Goal: Transaction & Acquisition: Subscribe to service/newsletter

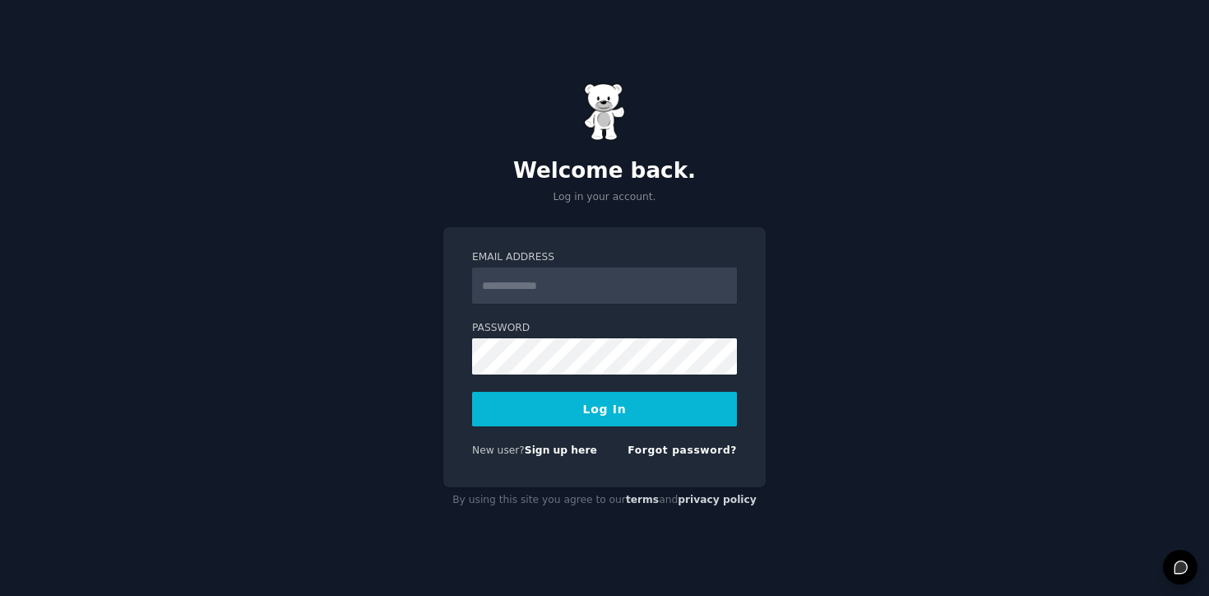
click at [610, 289] on input "Email Address" at bounding box center [604, 285] width 265 height 36
type input "**********"
click at [622, 411] on button "Log In" at bounding box center [604, 409] width 265 height 35
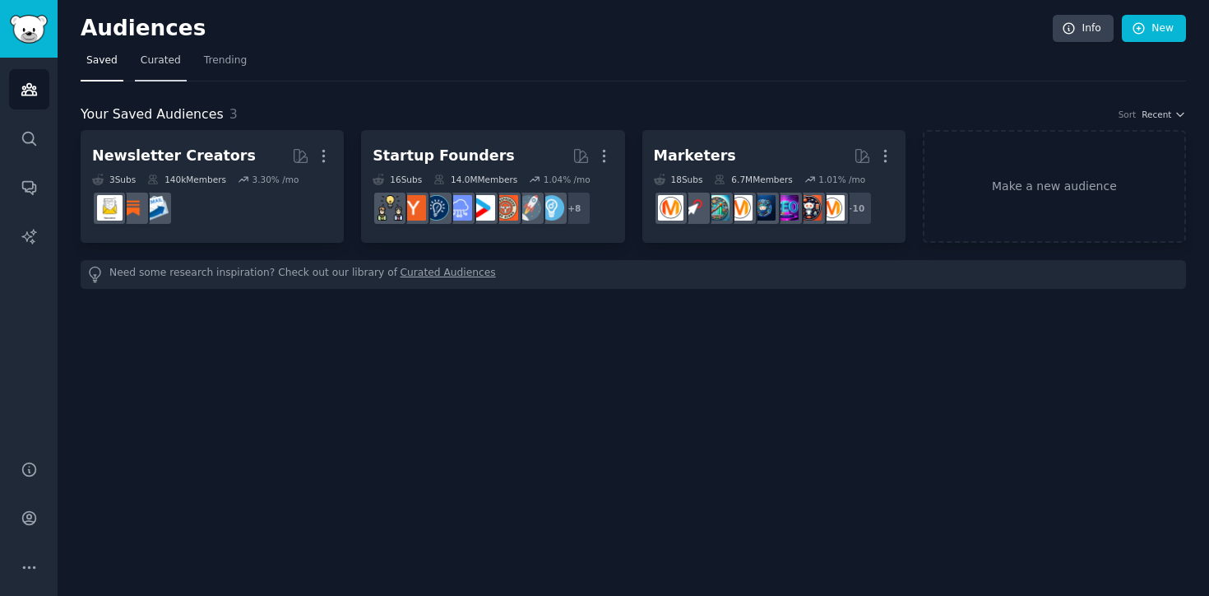
click at [162, 57] on span "Curated" at bounding box center [161, 60] width 40 height 15
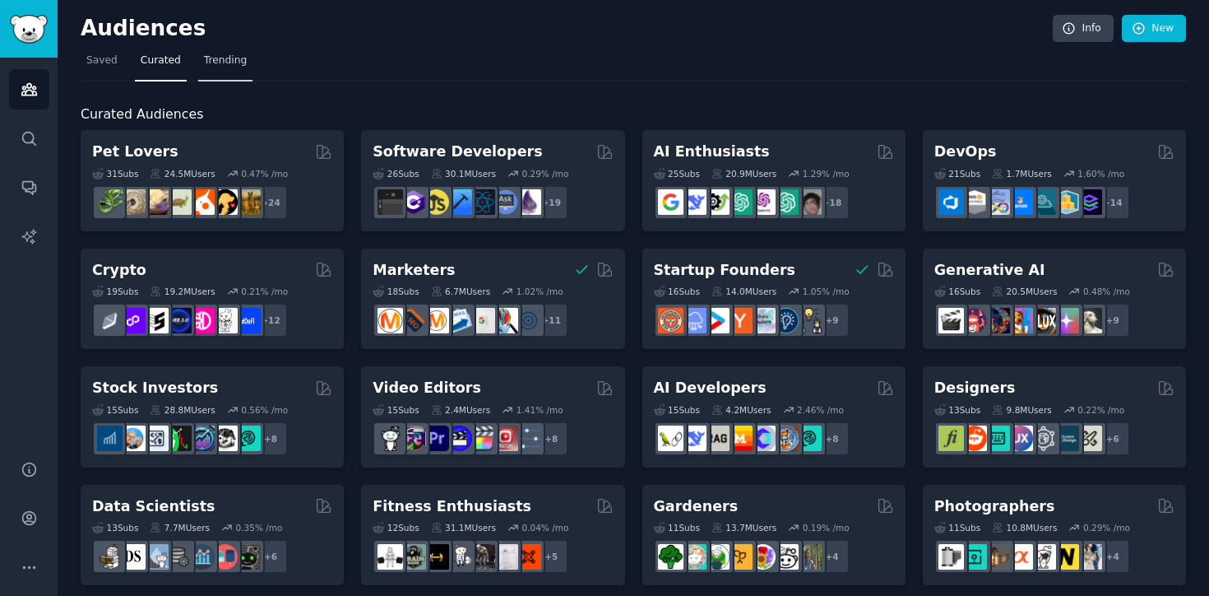
click at [212, 49] on link "Trending" at bounding box center [225, 65] width 54 height 34
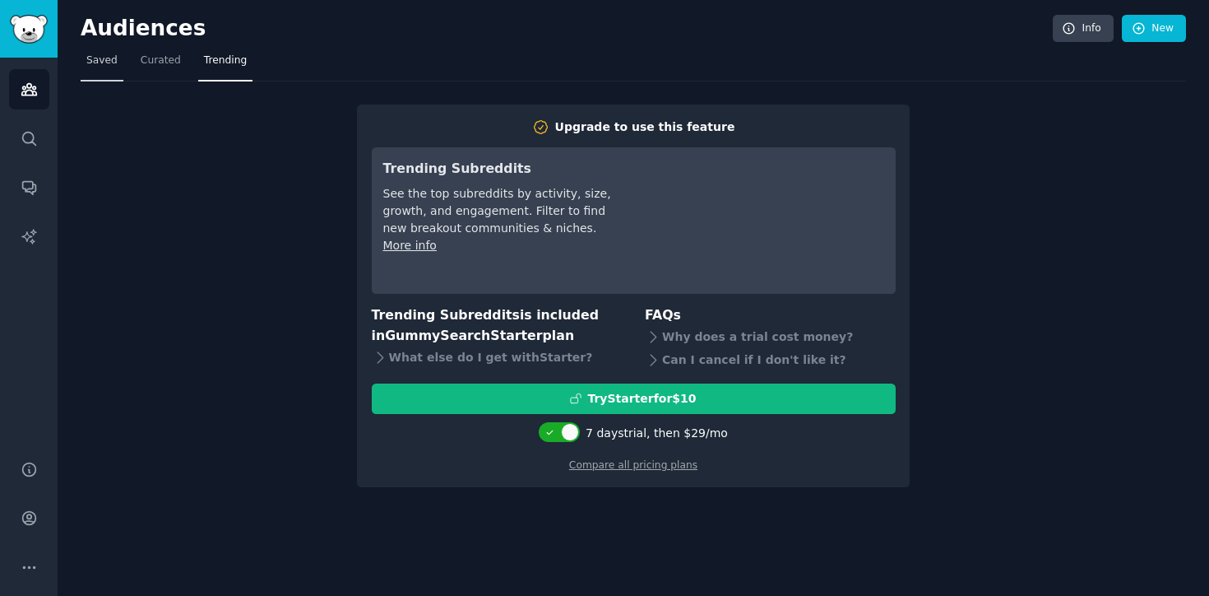
click at [98, 58] on span "Saved" at bounding box center [101, 60] width 31 height 15
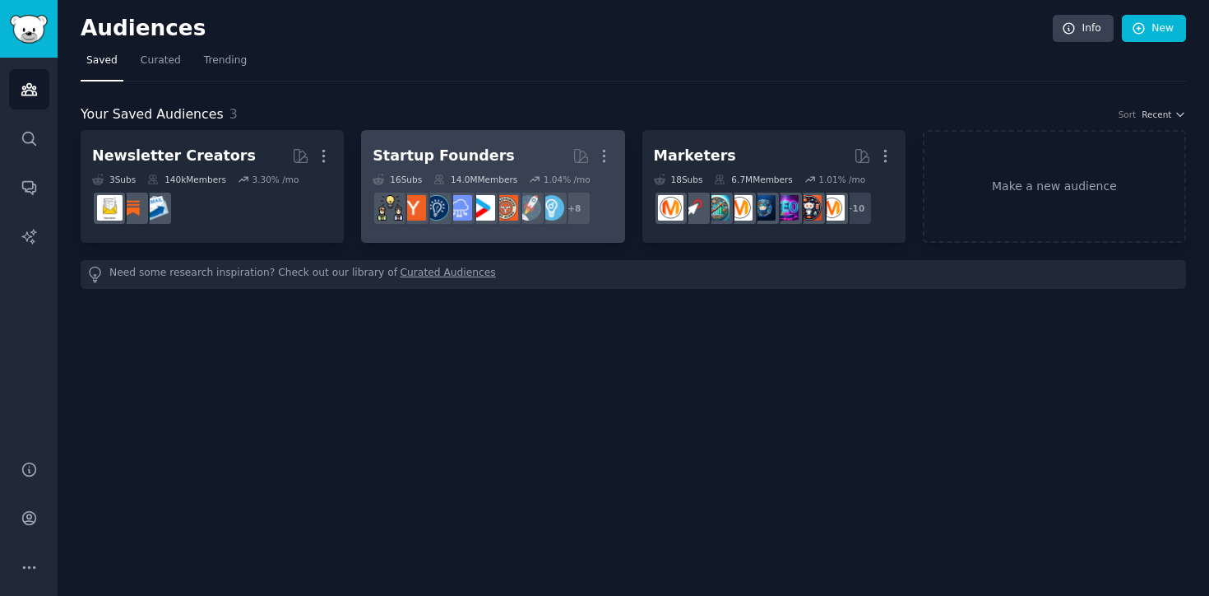
click at [440, 155] on div "Startup Founders" at bounding box center [444, 156] width 142 height 21
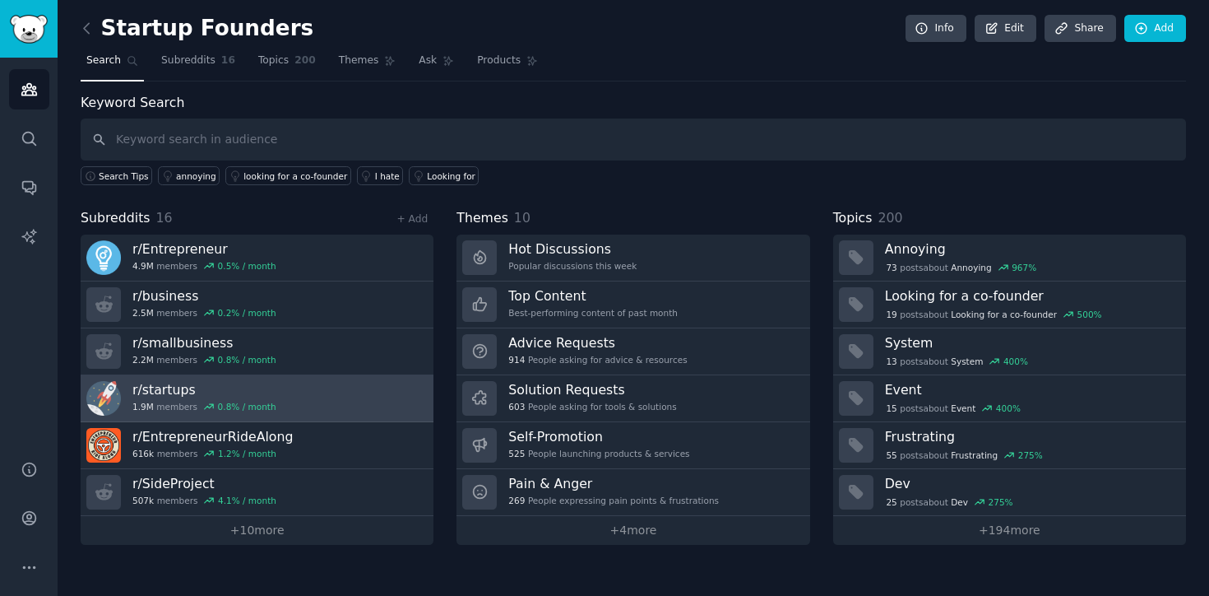
click at [278, 397] on link "r/ startups 1.9M members 0.8 % / month" at bounding box center [257, 398] width 353 height 47
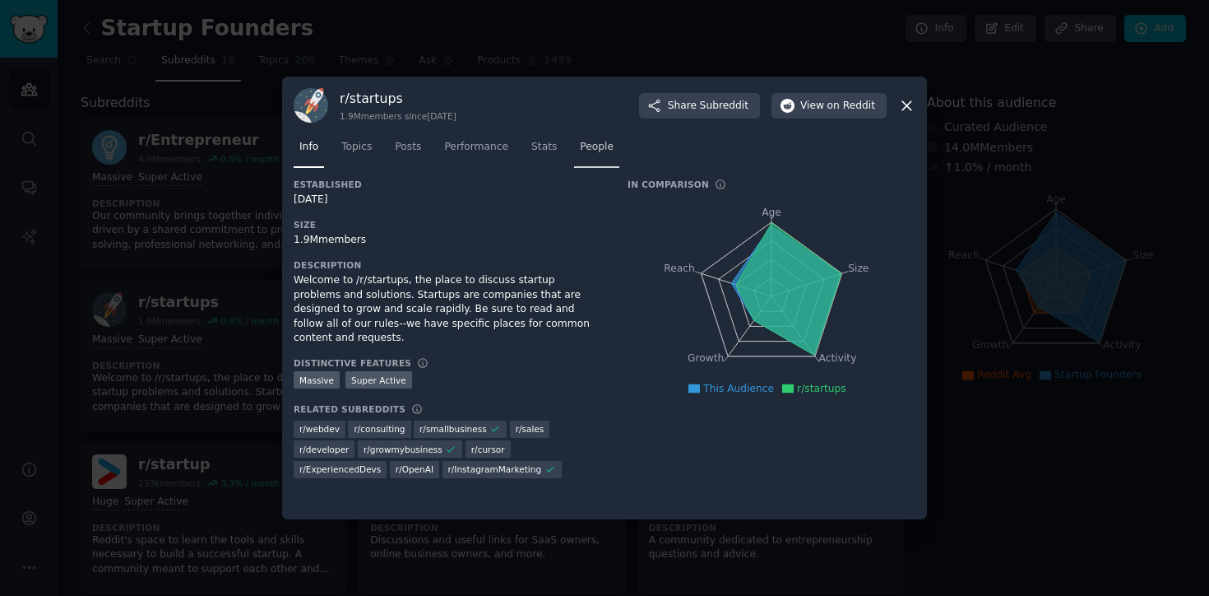
click at [600, 146] on span "People" at bounding box center [597, 147] width 34 height 15
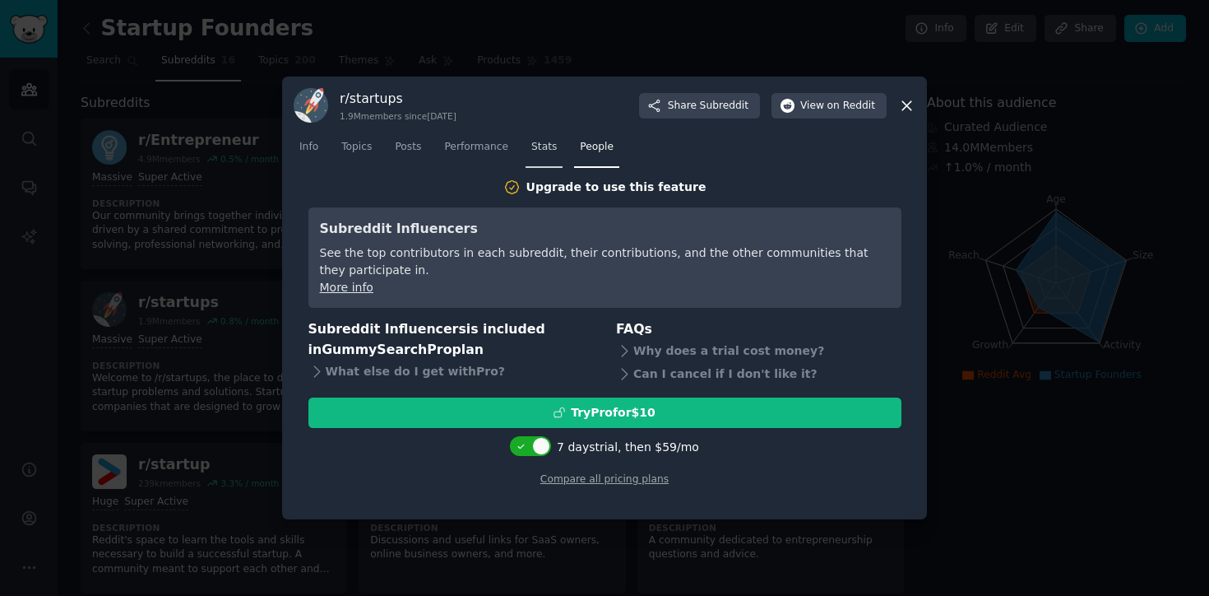
click at [528, 153] on link "Stats" at bounding box center [544, 151] width 37 height 34
click at [482, 144] on span "Performance" at bounding box center [476, 147] width 64 height 15
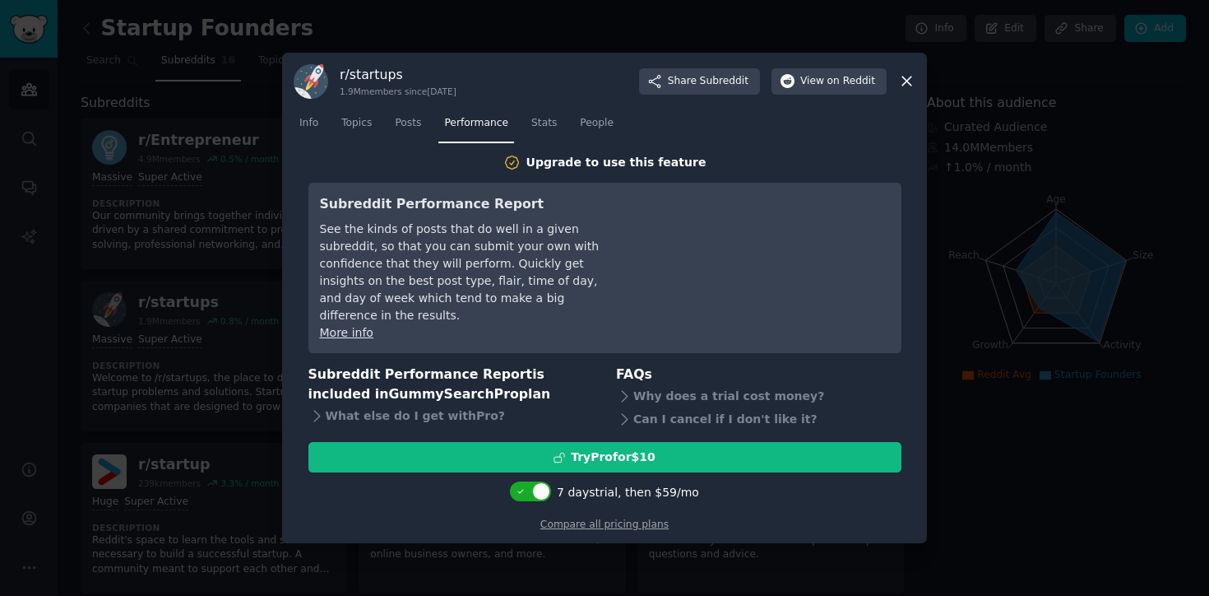
click at [388, 125] on nav "Info Topics Posts Performance Stats People" at bounding box center [605, 127] width 622 height 34
click at [406, 141] on link "Posts" at bounding box center [408, 127] width 38 height 34
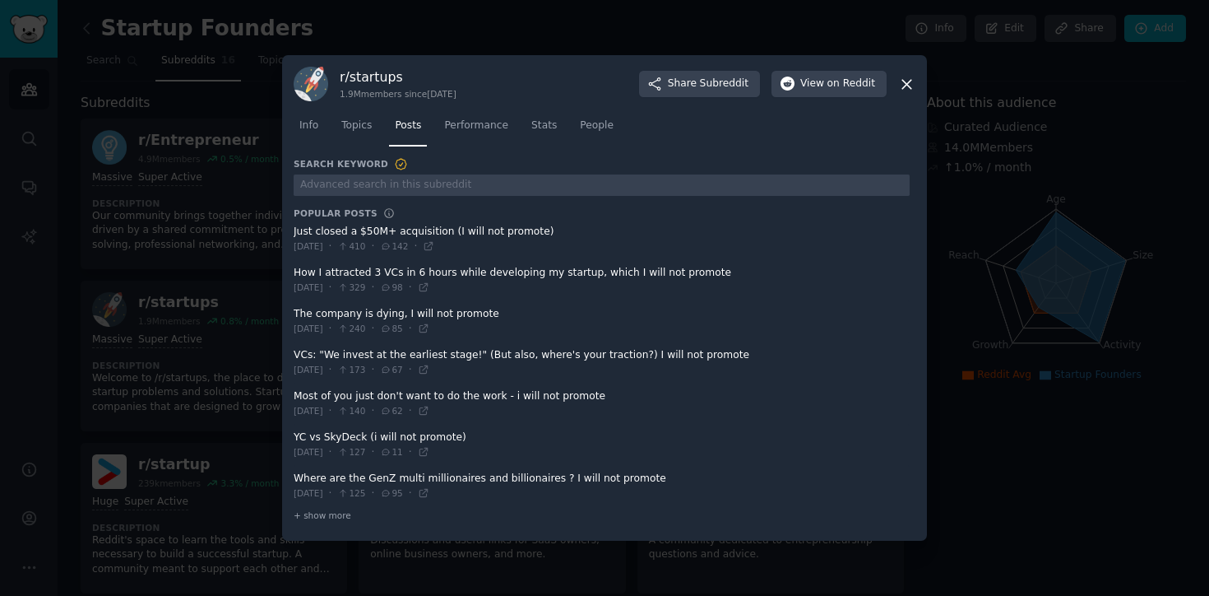
click at [364, 232] on span at bounding box center [602, 239] width 616 height 40
click at [429, 232] on span at bounding box center [602, 239] width 616 height 40
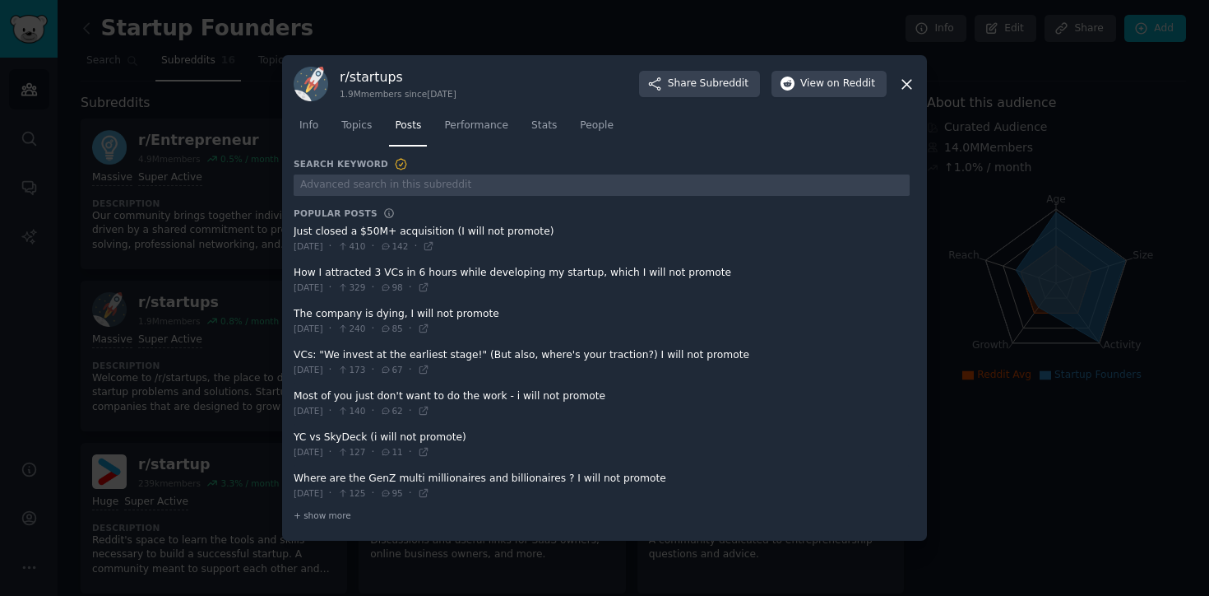
click at [489, 231] on span at bounding box center [602, 239] width 616 height 40
click at [381, 222] on span at bounding box center [602, 239] width 616 height 40
click at [377, 233] on span at bounding box center [602, 239] width 616 height 40
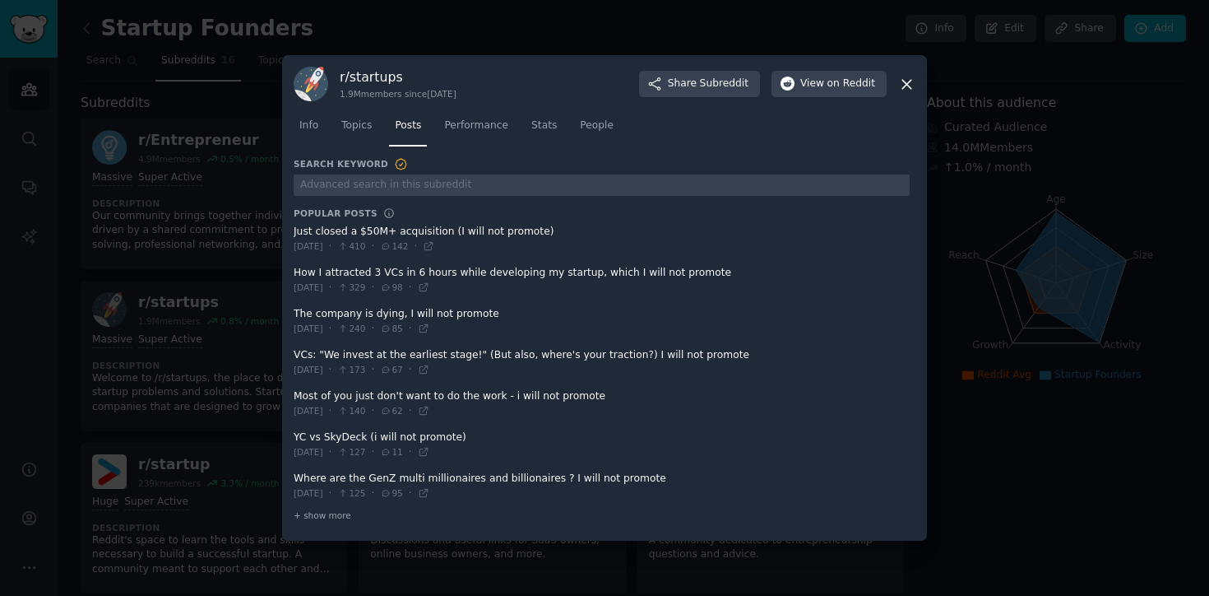
click at [374, 227] on span at bounding box center [602, 239] width 616 height 40
click at [374, 238] on span at bounding box center [602, 239] width 616 height 40
click at [823, 83] on span "View on Reddit" at bounding box center [838, 84] width 75 height 15
click at [1070, 411] on div at bounding box center [604, 298] width 1209 height 596
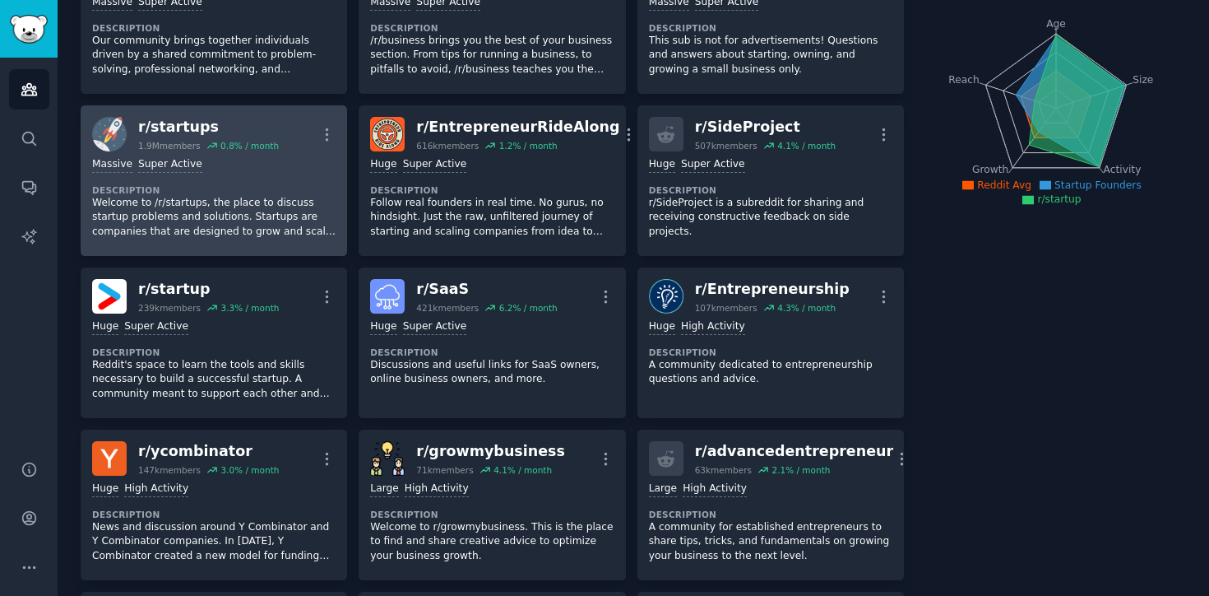
scroll to position [176, 0]
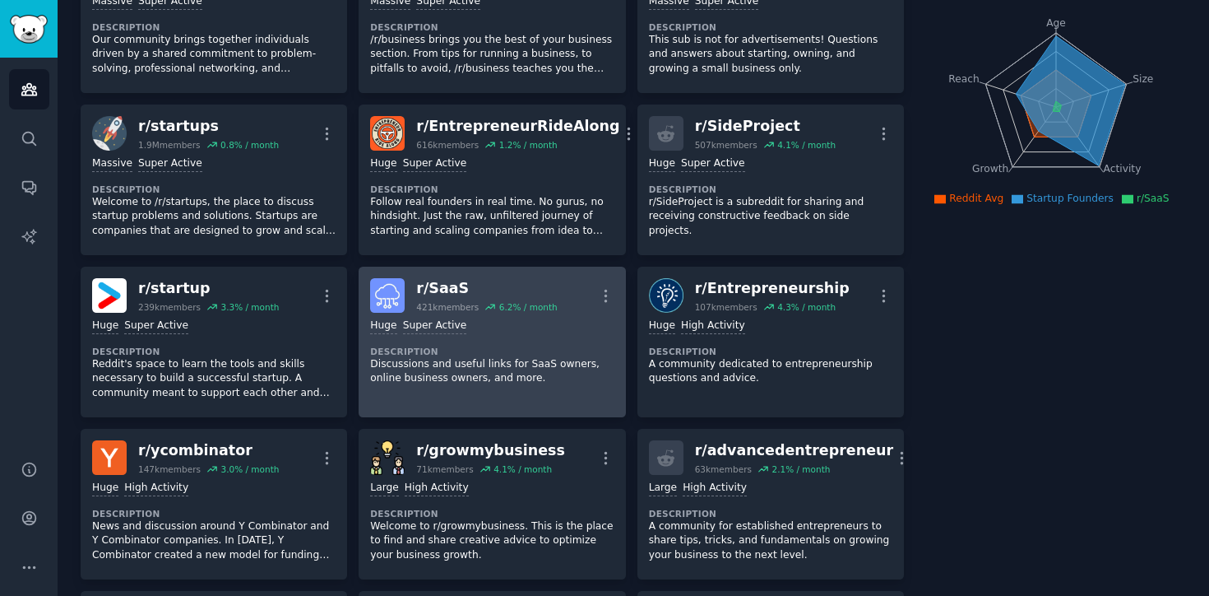
click at [412, 364] on p "Discussions and useful links for SaaS owners, online business owners, and more." at bounding box center [492, 371] width 244 height 29
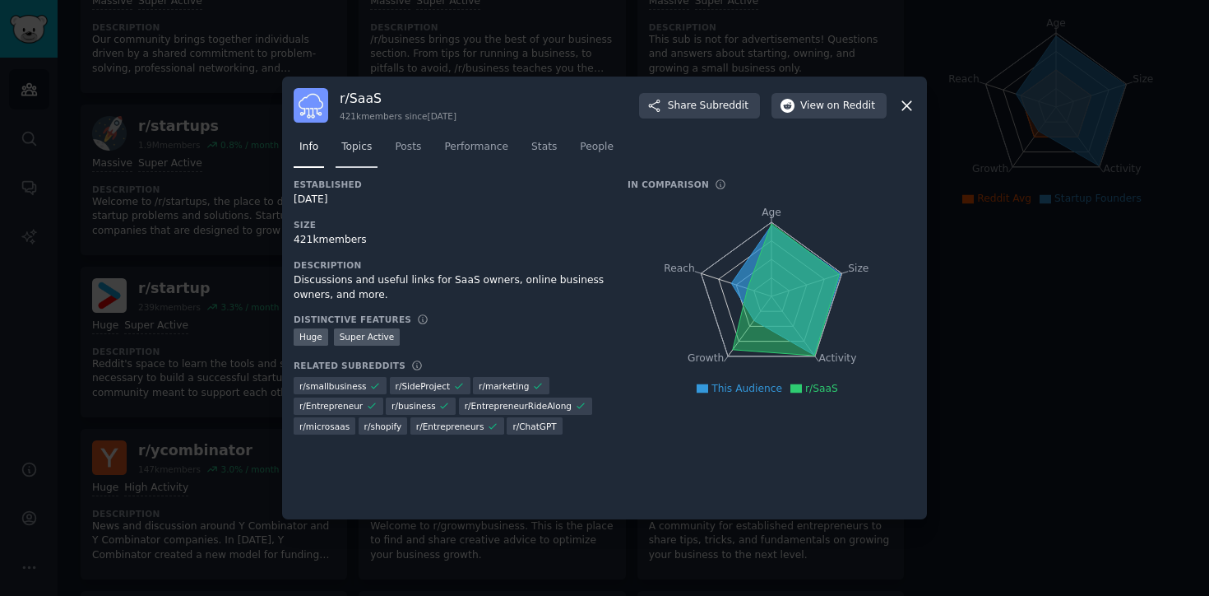
click at [364, 140] on span "Topics" at bounding box center [356, 147] width 30 height 15
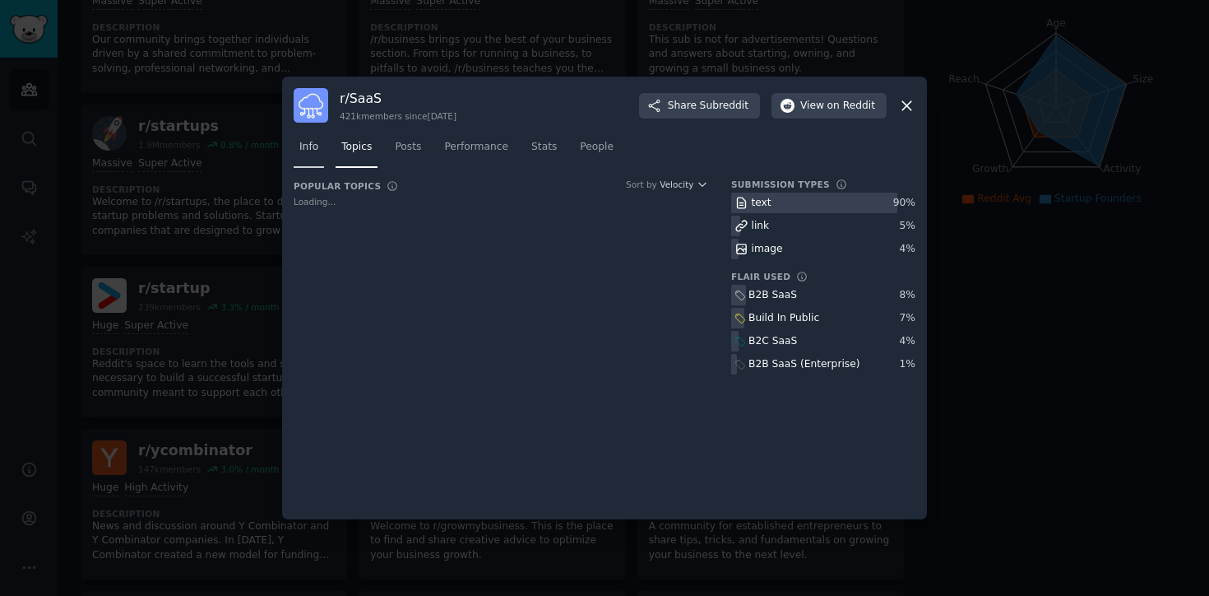
click at [311, 140] on span "Info" at bounding box center [308, 147] width 19 height 15
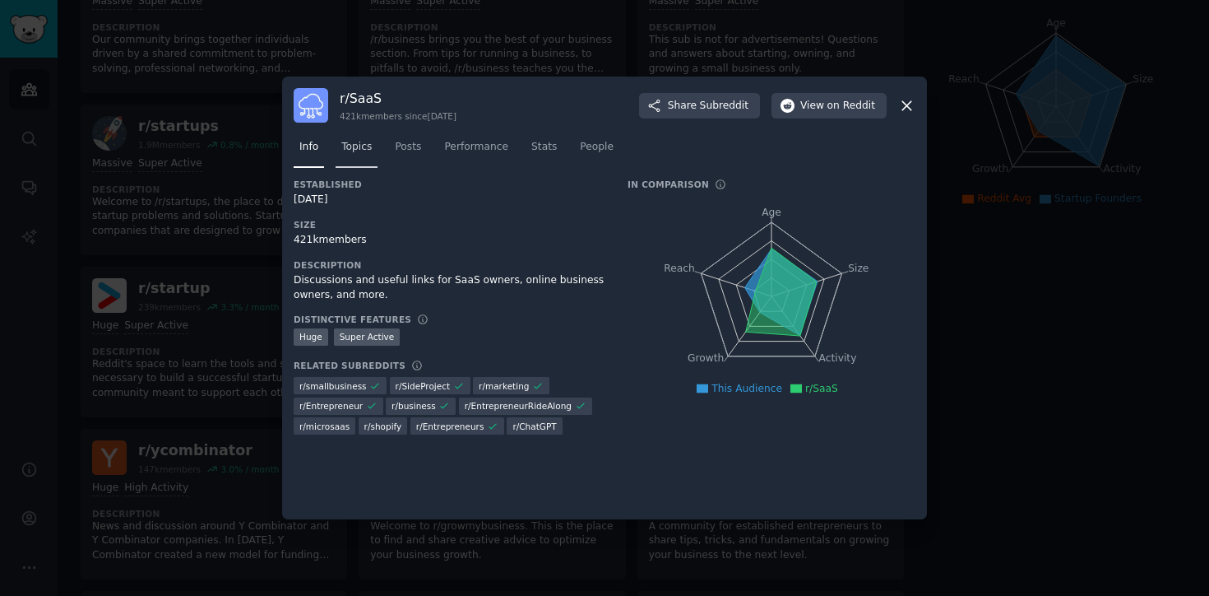
click at [364, 144] on span "Topics" at bounding box center [356, 147] width 30 height 15
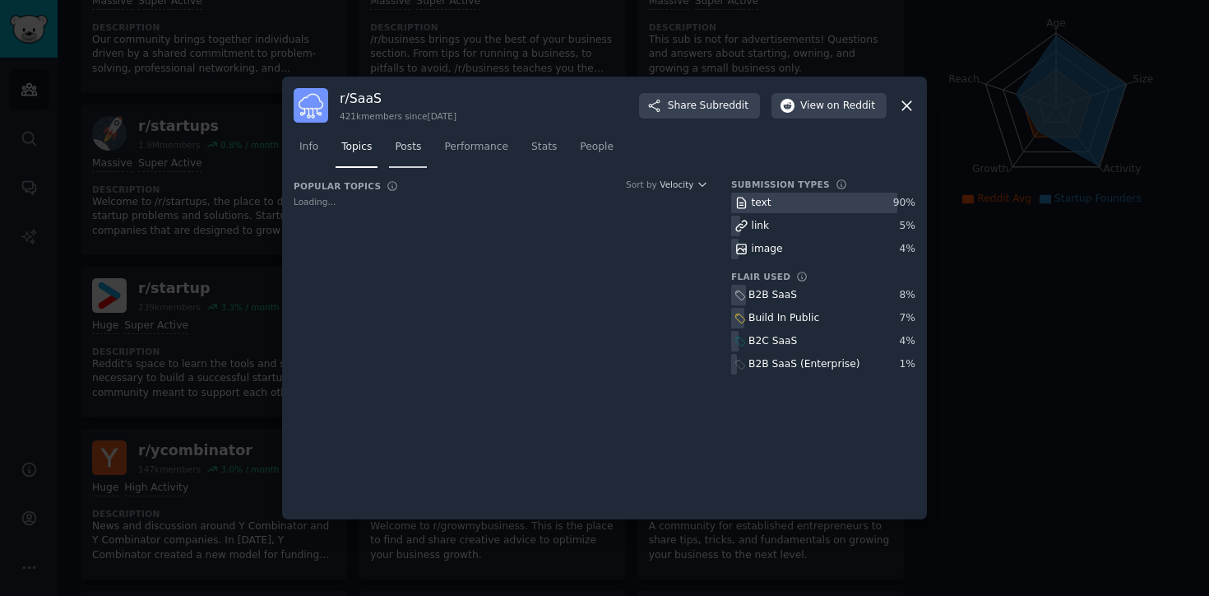
click at [411, 147] on span "Posts" at bounding box center [408, 147] width 26 height 15
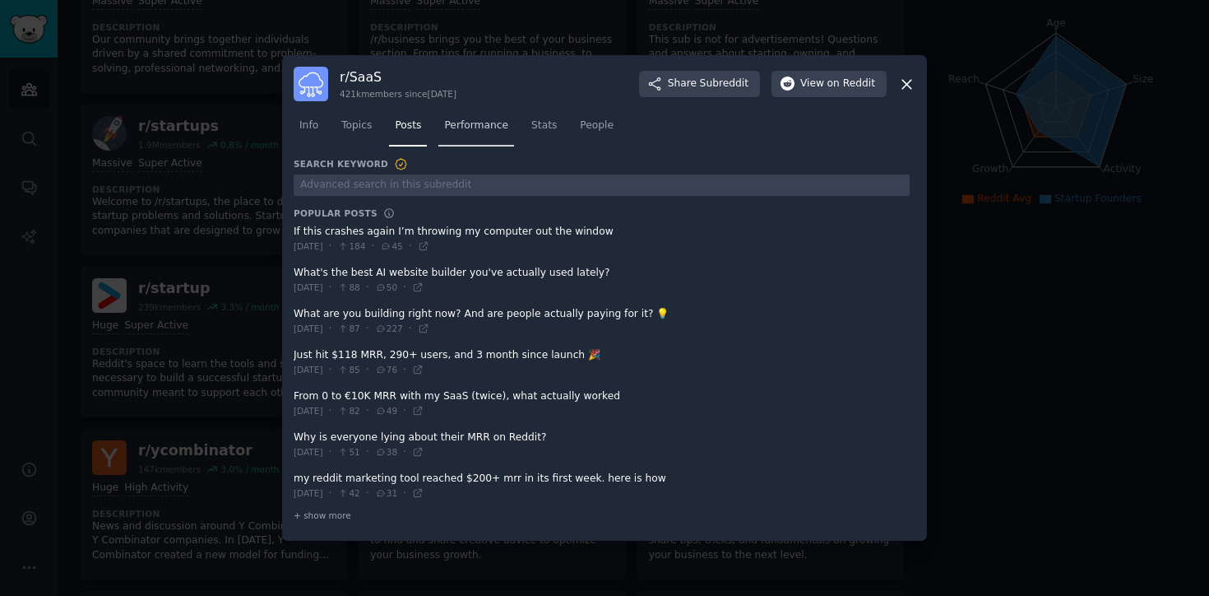
click at [502, 125] on span "Performance" at bounding box center [476, 125] width 64 height 15
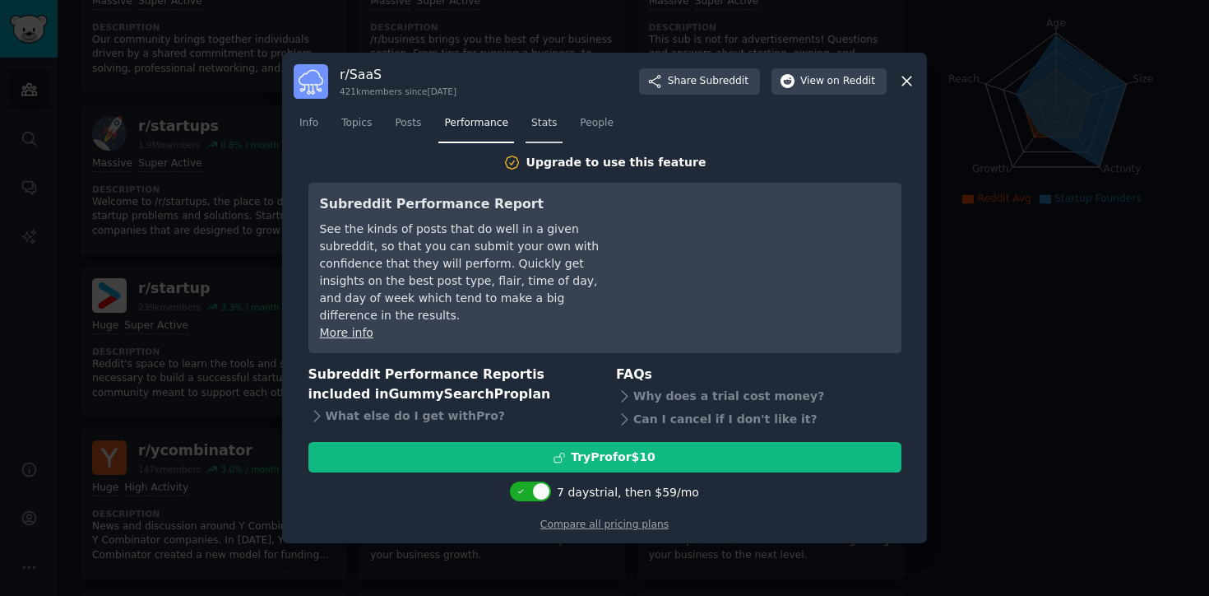
click at [543, 131] on span "Stats" at bounding box center [545, 123] width 26 height 15
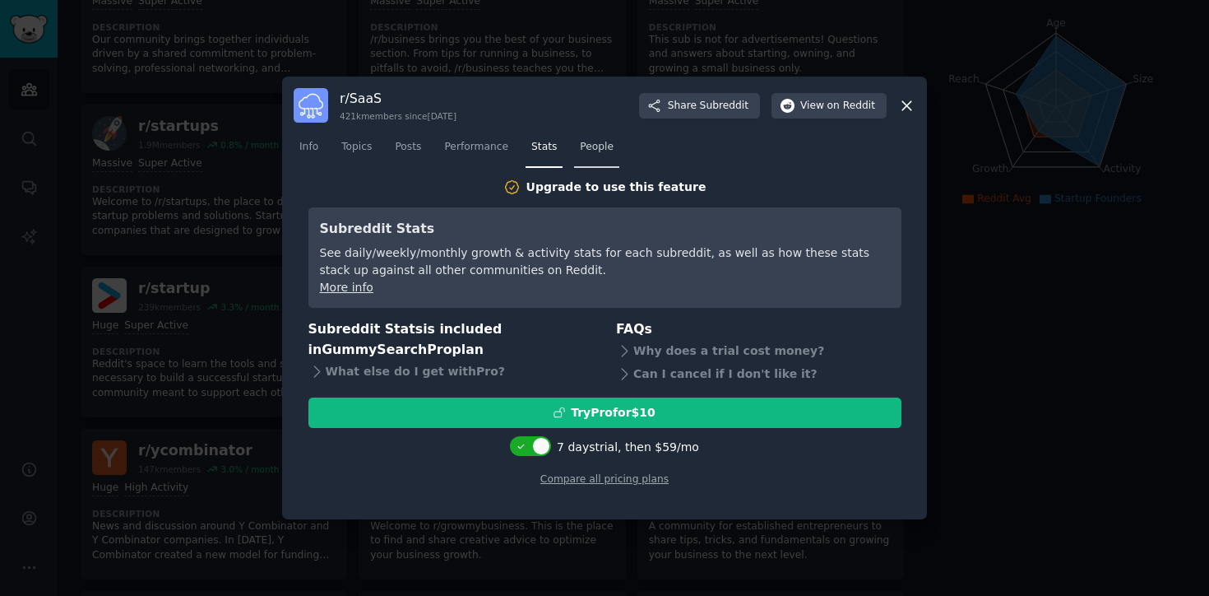
click at [597, 146] on span "People" at bounding box center [597, 147] width 34 height 15
click at [1006, 290] on div at bounding box center [604, 298] width 1209 height 596
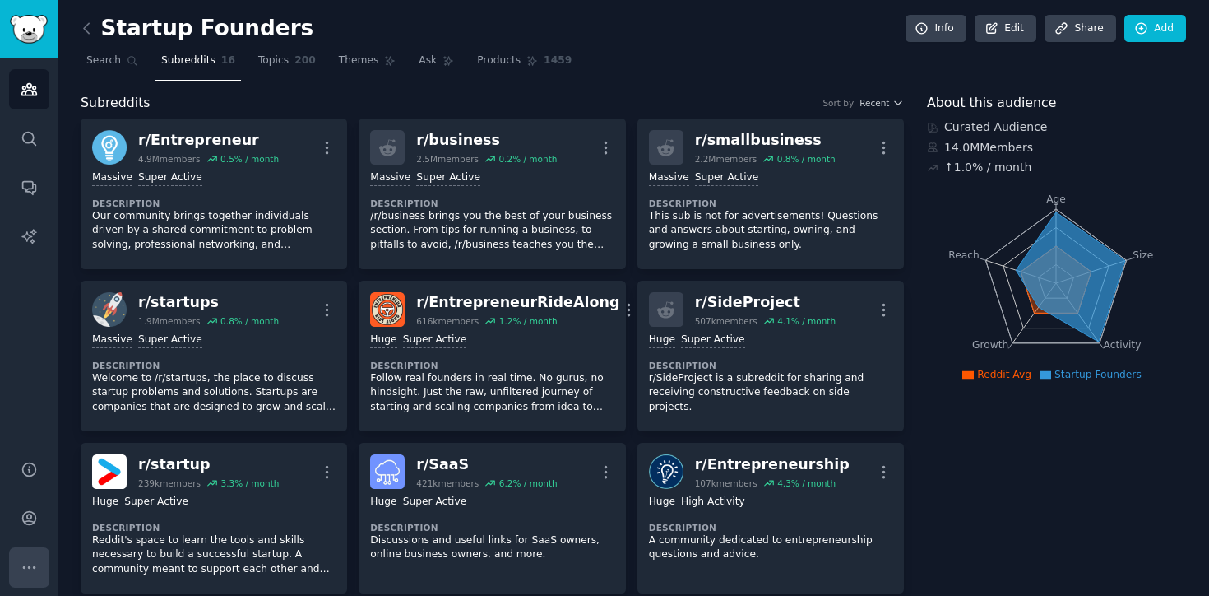
click at [25, 559] on icon "Sidebar" at bounding box center [29, 567] width 17 height 17
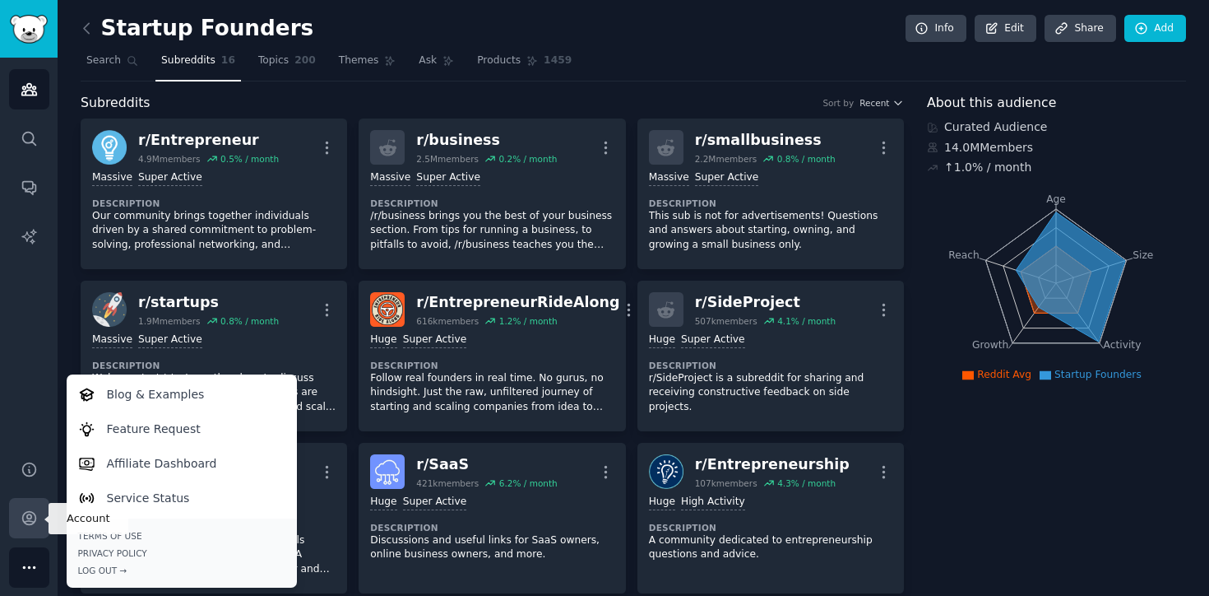
click at [32, 515] on icon "Sidebar" at bounding box center [29, 517] width 17 height 17
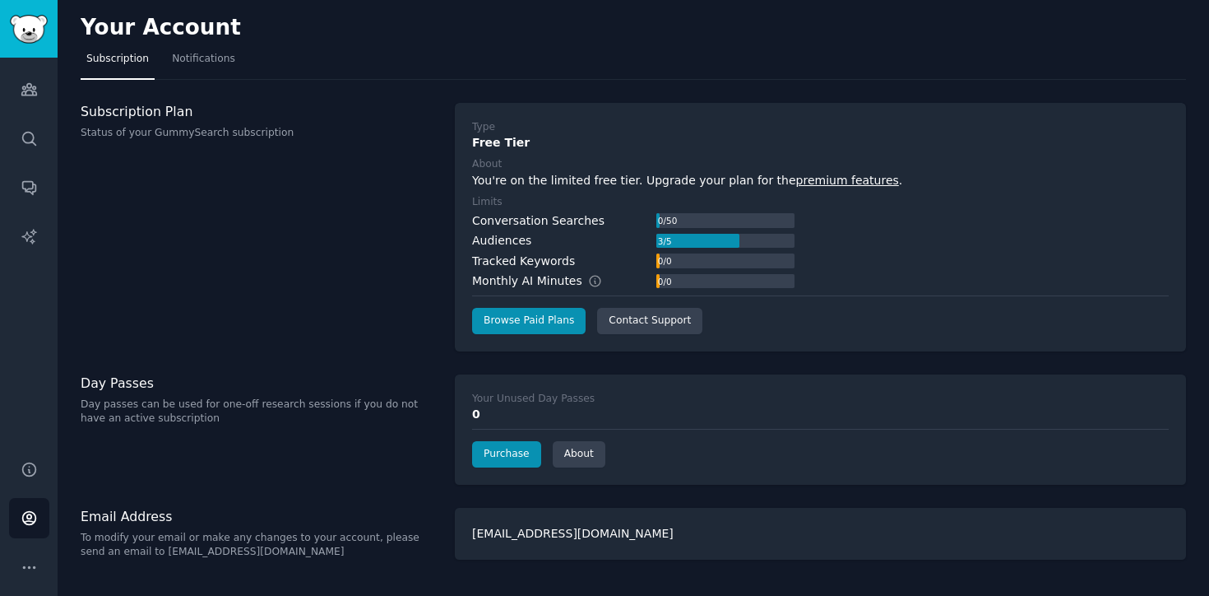
click at [132, 399] on p "Day passes can be used for one-off research sessions if you do not have an acti…" at bounding box center [259, 411] width 357 height 29
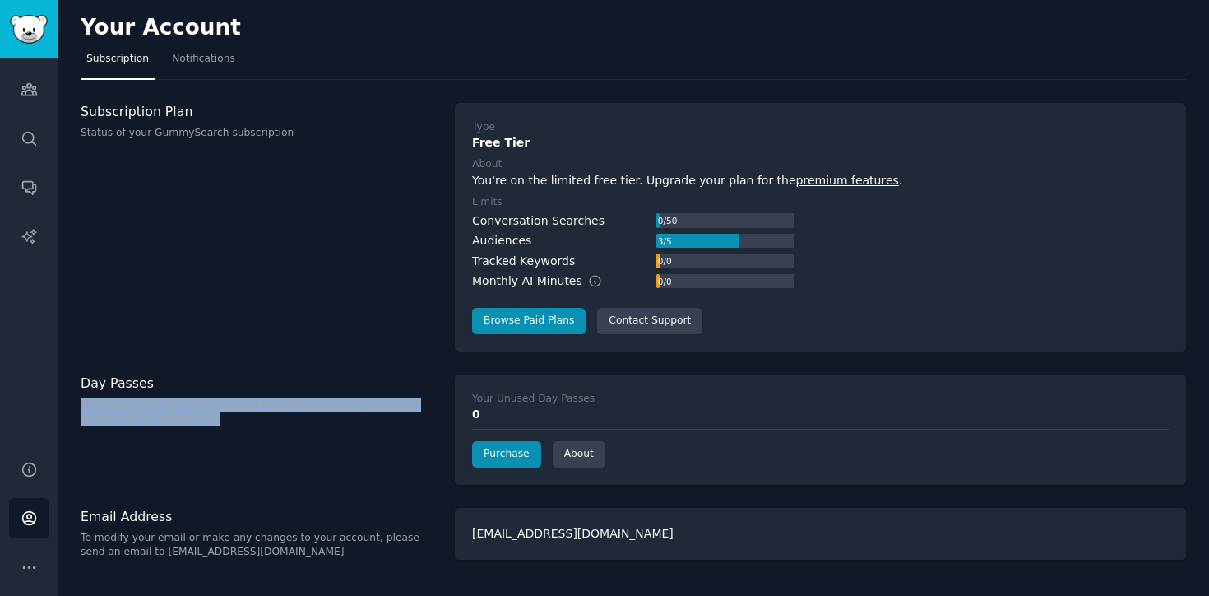
drag, startPoint x: 188, startPoint y: 422, endPoint x: 68, endPoint y: 402, distance: 121.1
click at [68, 402] on div "Your Account Subscription Notifications Subscription Plan Status of your GummyS…" at bounding box center [634, 298] width 1152 height 596
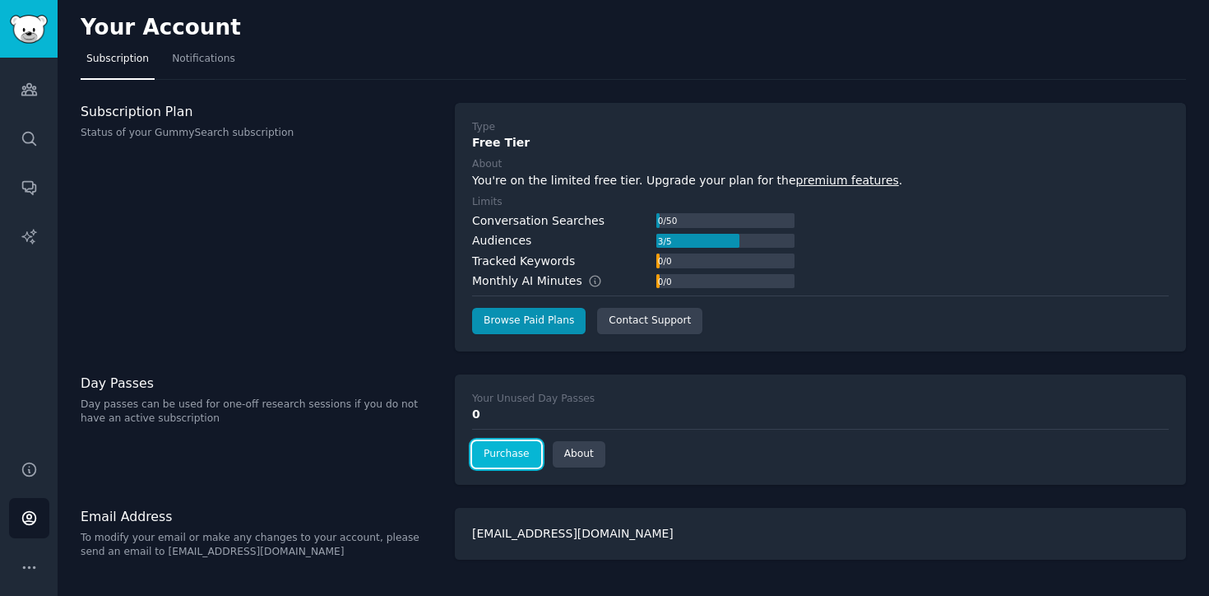
click at [500, 450] on link "Purchase" at bounding box center [506, 454] width 69 height 26
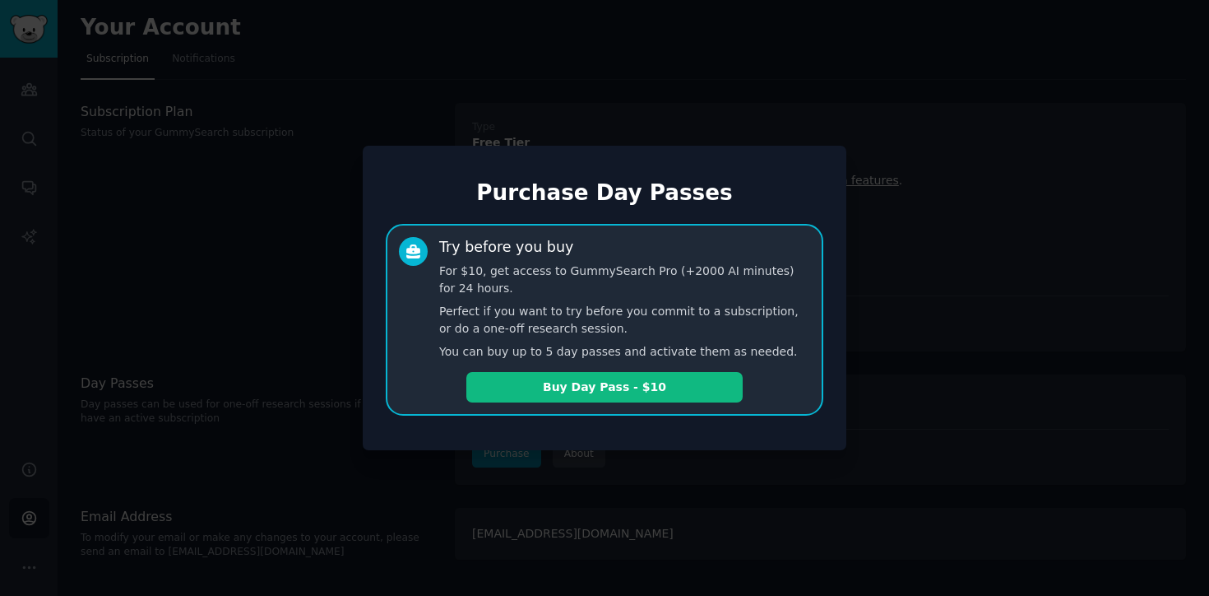
click at [262, 349] on div at bounding box center [604, 298] width 1209 height 596
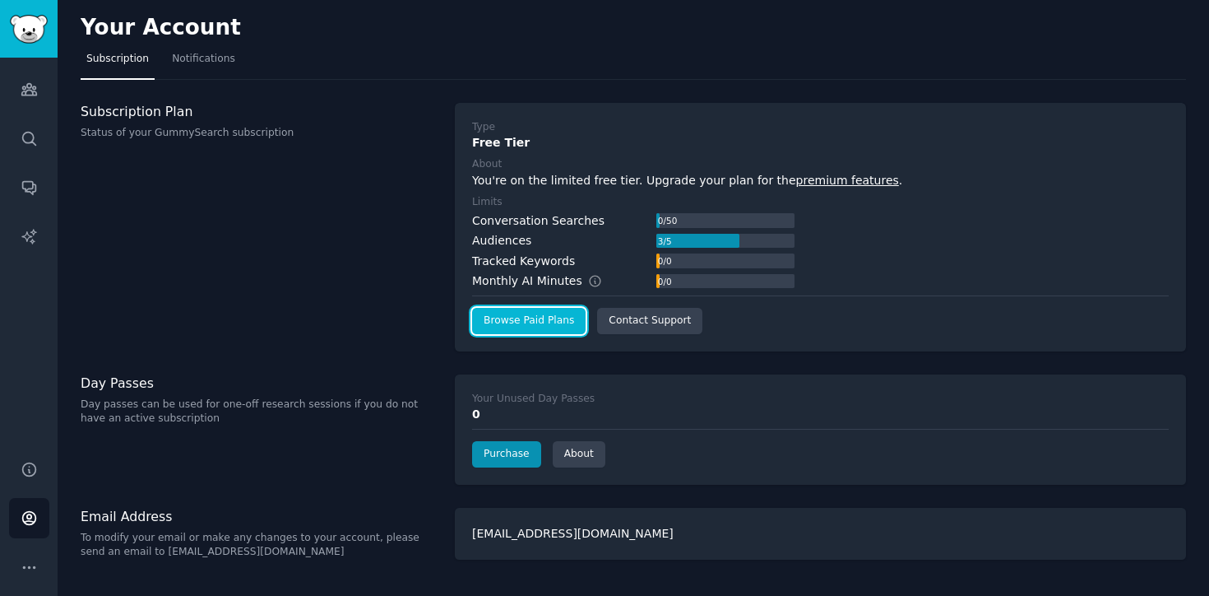
click at [550, 323] on link "Browse Paid Plans" at bounding box center [529, 321] width 114 height 26
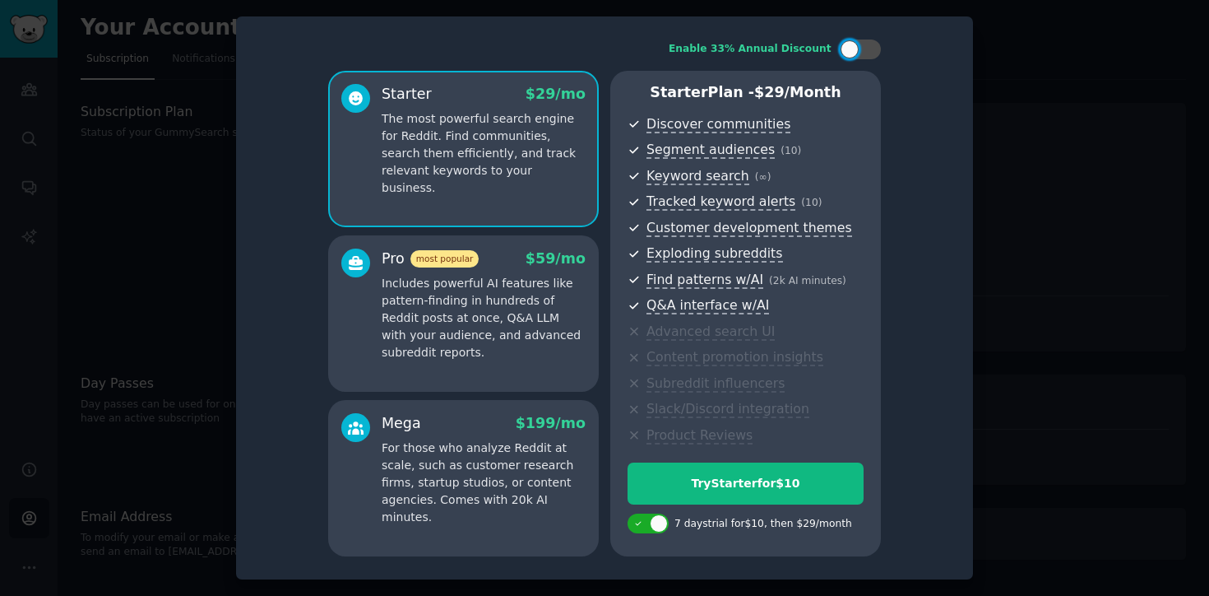
click at [480, 279] on p "Includes powerful AI features like pattern-finding in hundreds of Reddit posts …" at bounding box center [484, 318] width 204 height 86
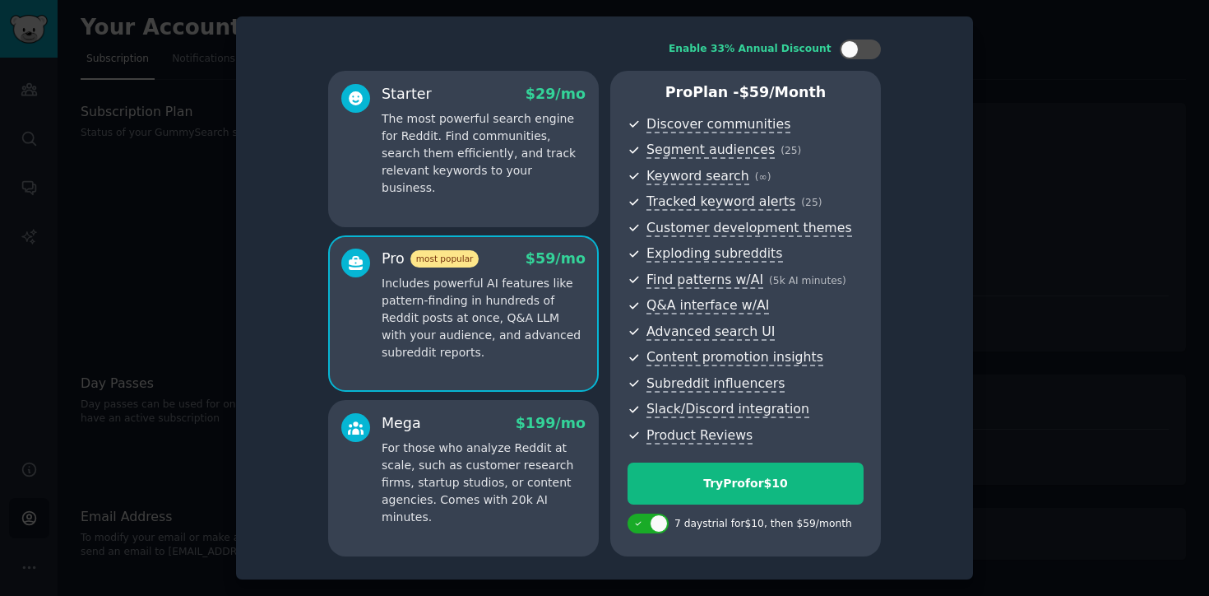
click at [487, 478] on p "For those who analyze Reddit at scale, such as customer research firms, startup…" at bounding box center [484, 482] width 204 height 86
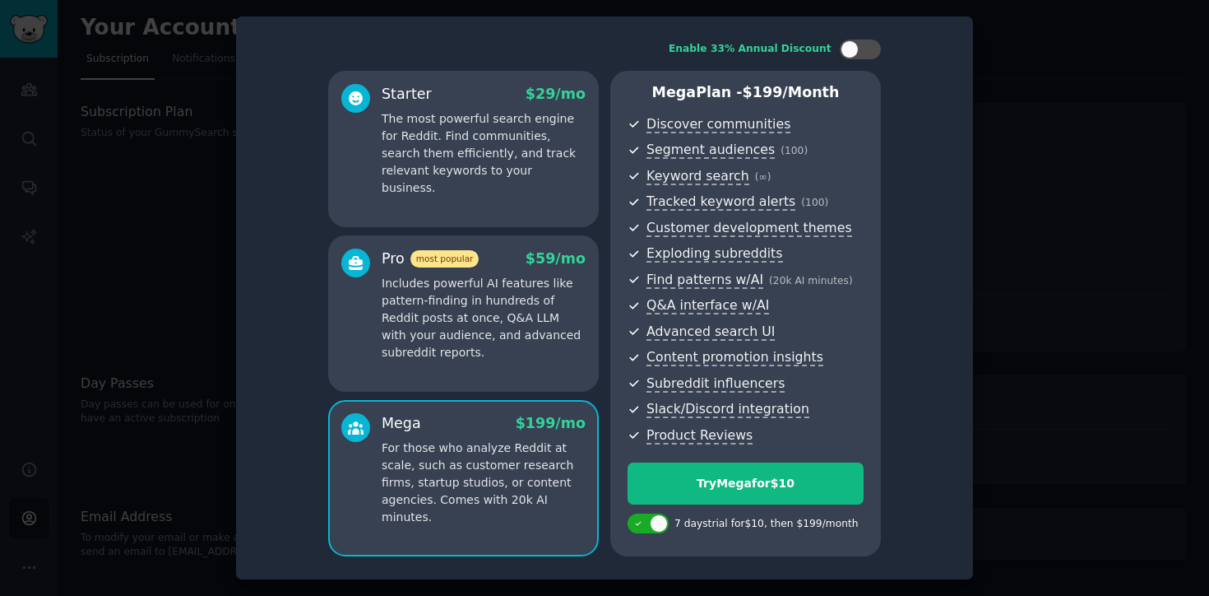
click at [462, 295] on p "Includes powerful AI features like pattern-finding in hundreds of Reddit posts …" at bounding box center [484, 318] width 204 height 86
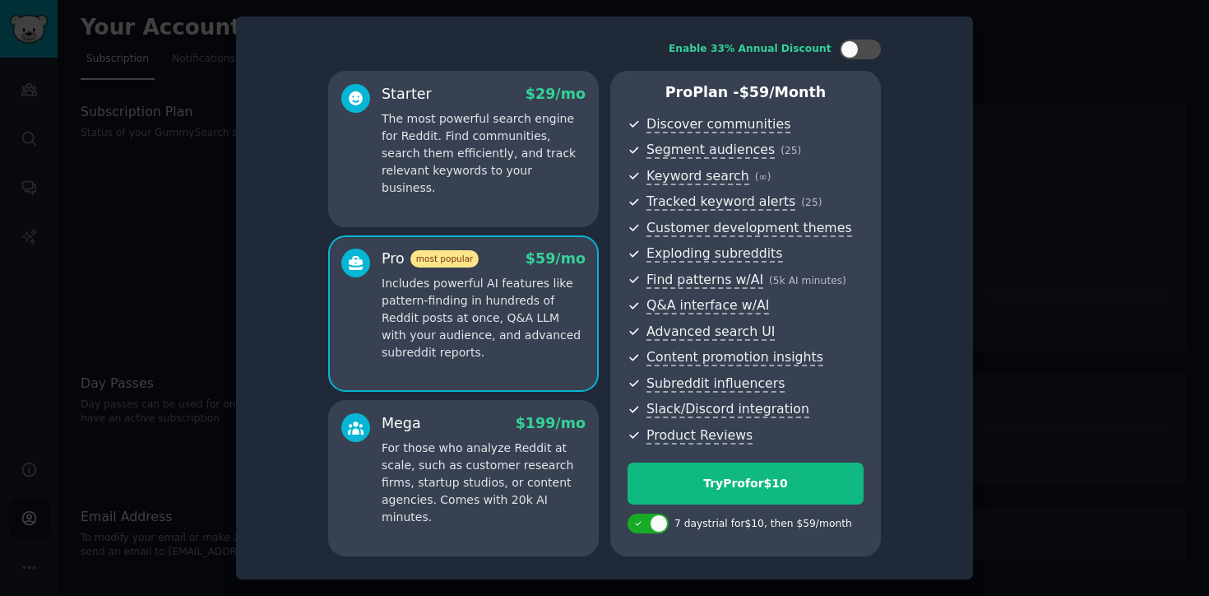
click at [461, 193] on div "Starter $ 29 /mo The most powerful search engine for Reddit. Find communities, …" at bounding box center [463, 149] width 271 height 156
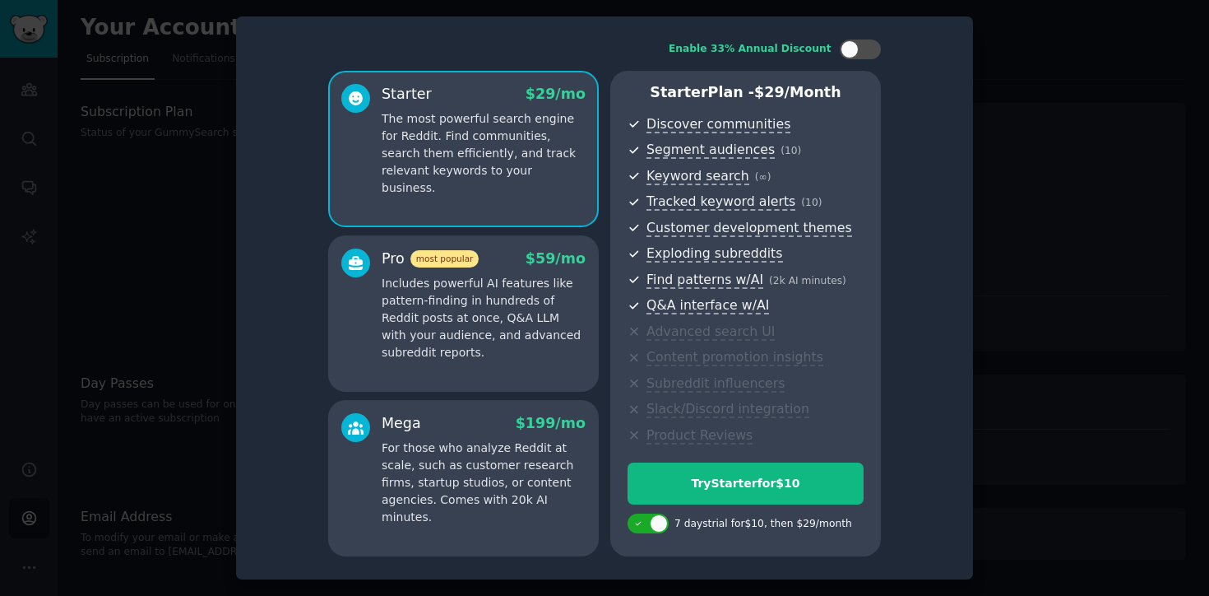
click at [473, 285] on p "Includes powerful AI features like pattern-finding in hundreds of Reddit posts …" at bounding box center [484, 318] width 204 height 86
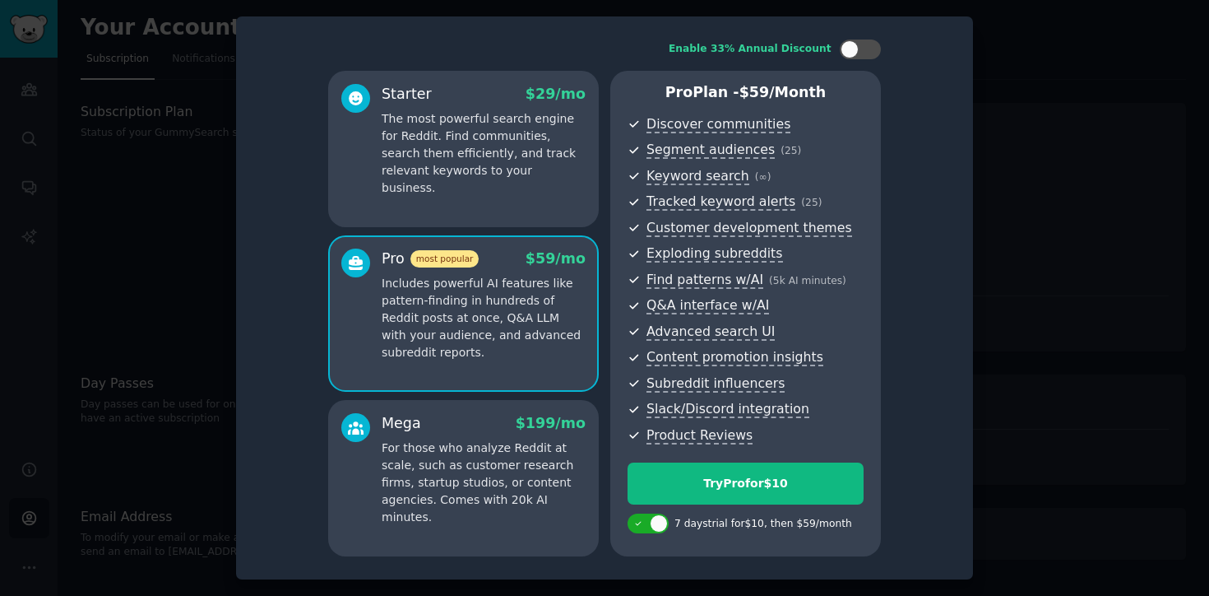
click at [496, 460] on p "For those who analyze Reddit at scale, such as customer research firms, startup…" at bounding box center [484, 482] width 204 height 86
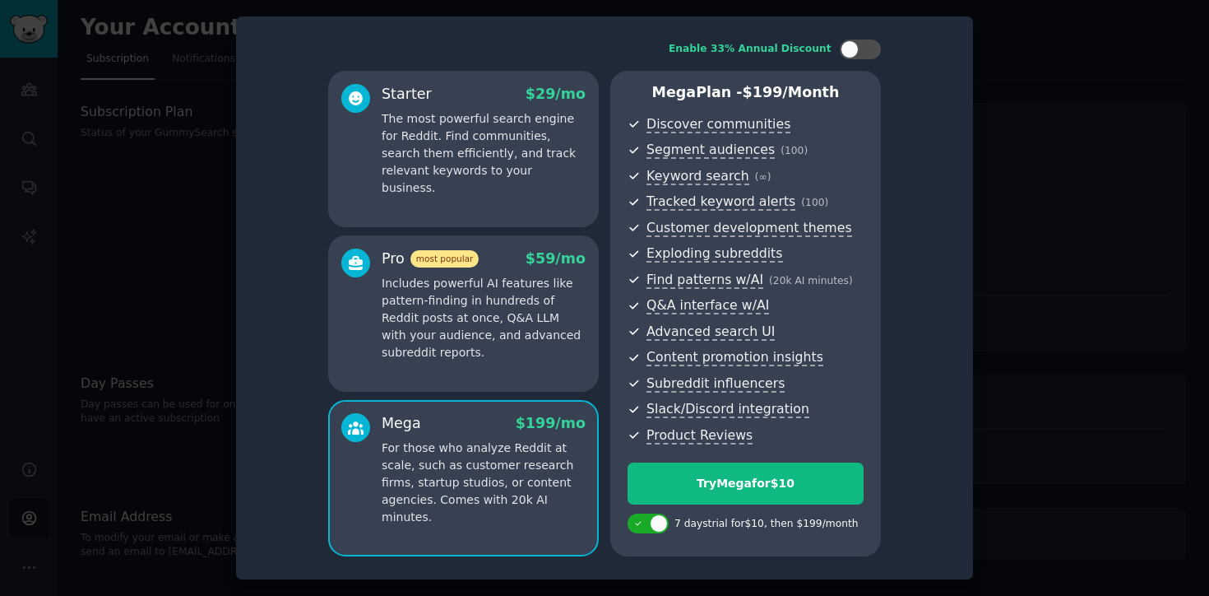
click at [488, 326] on p "Includes powerful AI features like pattern-finding in hundreds of Reddit posts …" at bounding box center [484, 318] width 204 height 86
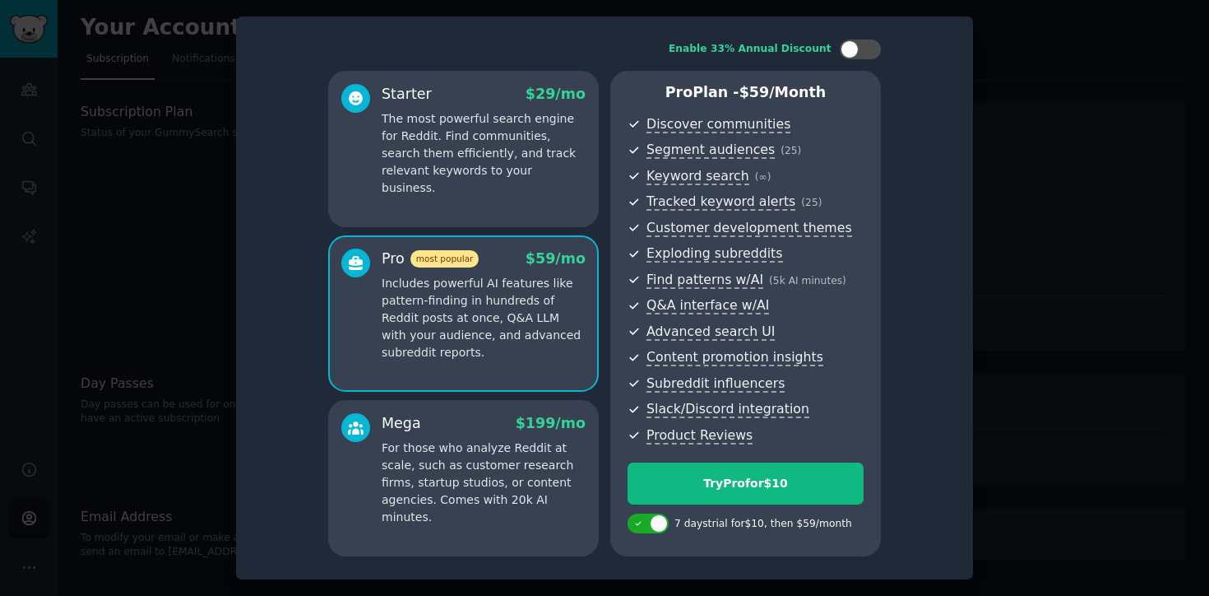
click at [1017, 219] on div at bounding box center [604, 298] width 1209 height 596
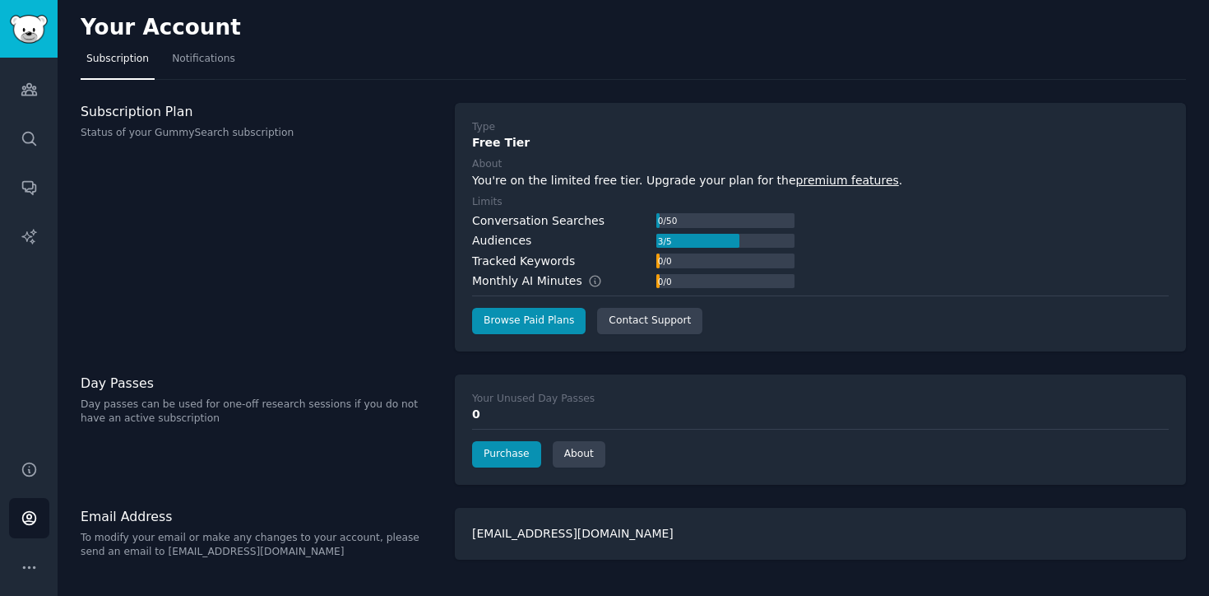
click at [116, 24] on h2 "Your Account" at bounding box center [161, 28] width 160 height 26
click at [25, 24] on img "Sidebar" at bounding box center [29, 29] width 38 height 29
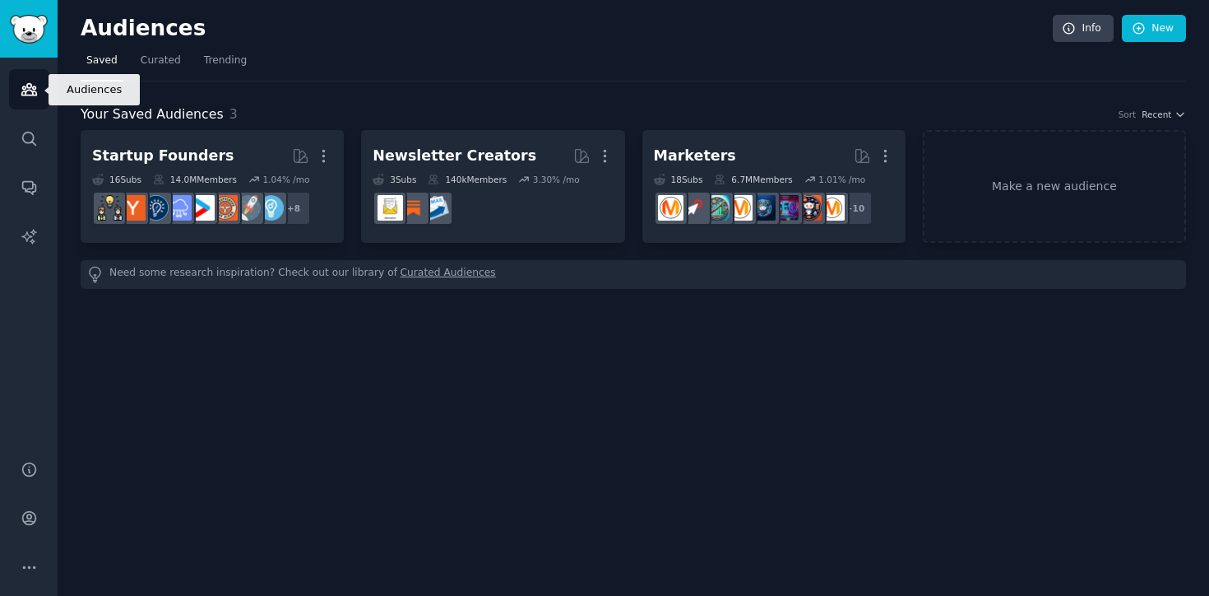
click at [36, 96] on icon "Sidebar" at bounding box center [29, 89] width 17 height 17
click at [30, 45] on link "Sidebar" at bounding box center [29, 29] width 58 height 58
